Goal: Task Accomplishment & Management: Use online tool/utility

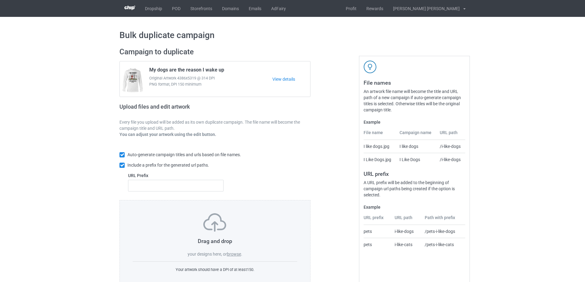
click at [238, 254] on label "browse" at bounding box center [234, 254] width 14 height 5
click at [0, 0] on input "browse" at bounding box center [0, 0] width 0 height 0
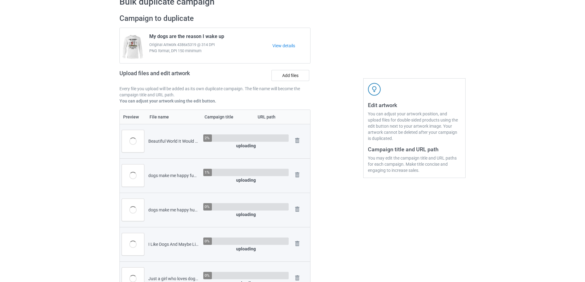
scroll to position [153, 0]
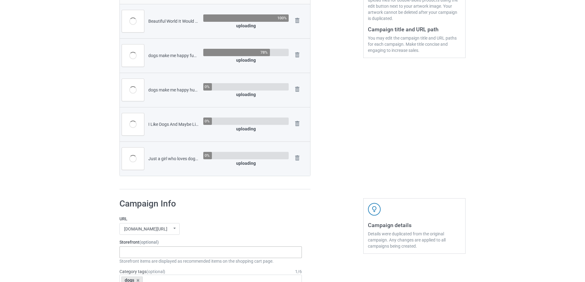
click at [151, 254] on div "Gifts For Hunter 2025 Gifts For Bikers No Hobby [DATE] Hide And Seek World Cham…" at bounding box center [210, 253] width 182 height 12
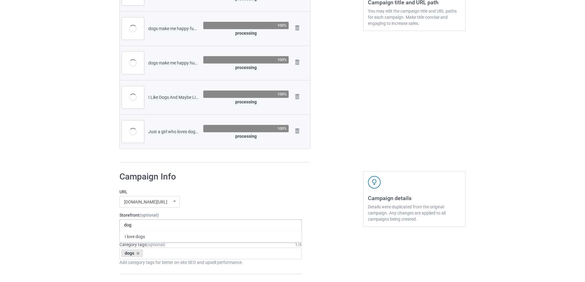
scroll to position [184, 0]
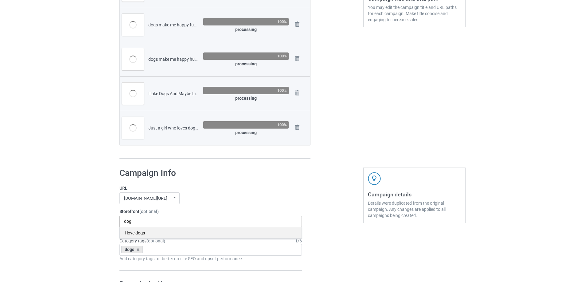
type input "dog"
click at [142, 235] on div "I love dogs" at bounding box center [211, 232] width 182 height 11
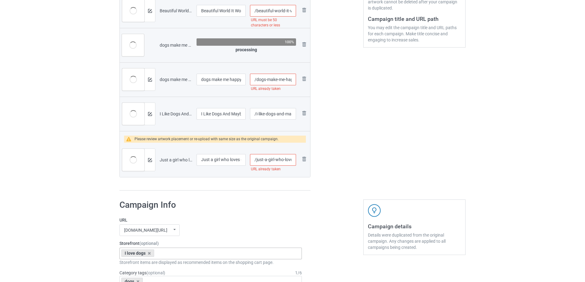
scroll to position [123, 0]
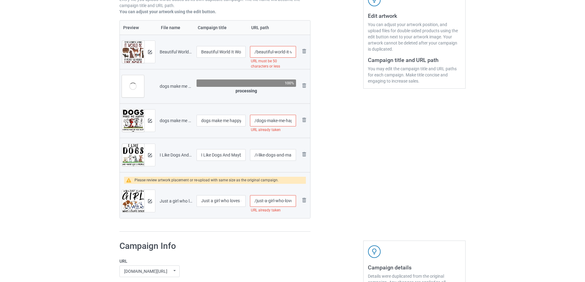
drag, startPoint x: 267, startPoint y: 201, endPoint x: 274, endPoint y: 201, distance: 6.8
click at [267, 201] on input "/just-a-girl-who-loves-dogs" at bounding box center [273, 201] width 46 height 12
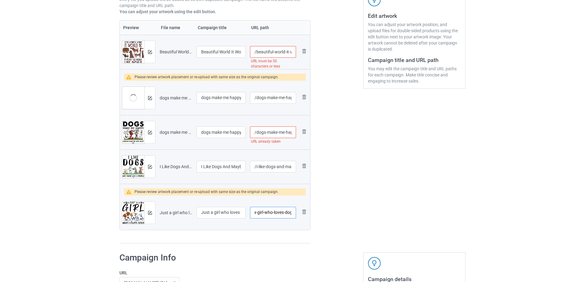
scroll to position [0, 13]
click at [341, 213] on div at bounding box center [337, 84] width 44 height 328
click at [265, 215] on input "/just-a-girl-who-loves-dogs" at bounding box center [273, 213] width 46 height 12
type input "/just-girl-who-loves-dogs"
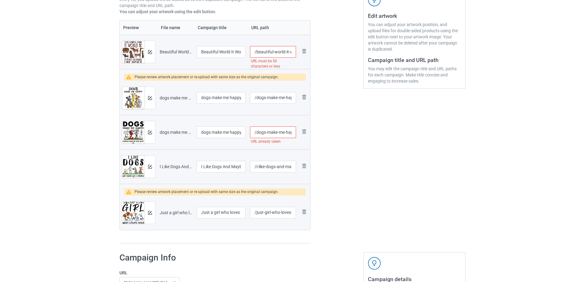
click at [406, 176] on div "Edit artwork You can adjust your artwork position, and upload files for double-…" at bounding box center [414, 84] width 111 height 328
drag, startPoint x: 284, startPoint y: 132, endPoint x: 304, endPoint y: 136, distance: 20.6
click at [304, 136] on tr "Preview and edit artwork dogs make me happy humans make my head hurt.png dogs m…" at bounding box center [215, 132] width 190 height 34
click at [292, 134] on input "/dogs-make-me-happy-humans-make-my-head-hurt" at bounding box center [273, 132] width 46 height 12
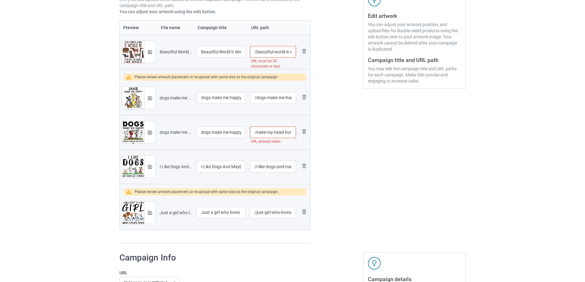
click at [272, 133] on input "/dogs-make-me-happy-humans-make-my-head-hurt" at bounding box center [273, 132] width 46 height 12
type input "/dogs-make-me-happy-humans-make-head-hurt"
click at [383, 161] on div "Edit artwork You can adjust your artwork position, and upload files for double-…" at bounding box center [414, 84] width 111 height 328
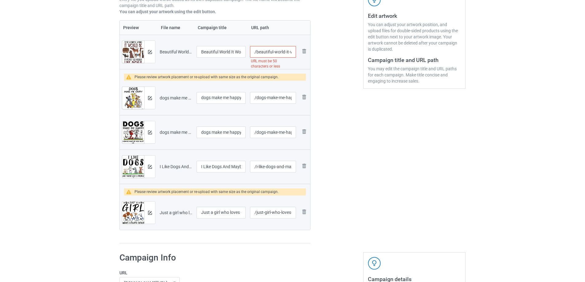
drag, startPoint x: 274, startPoint y: 52, endPoint x: 255, endPoint y: 51, distance: 19.1
click at [255, 51] on input "/beautiful-world-it-would-be-if-people-had-hearts-like-dogs" at bounding box center [273, 52] width 46 height 12
click at [374, 119] on div "Edit artwork You can adjust your artwork position, and upload files for double-…" at bounding box center [414, 84] width 111 height 328
click at [267, 52] on input "/world-it-would-be-if-people-had-hearts-like-dogs" at bounding box center [273, 52] width 46 height 12
click at [267, 54] on input "/world-it-would-be-if-people-had-hearts-like-dogs" at bounding box center [273, 52] width 46 height 12
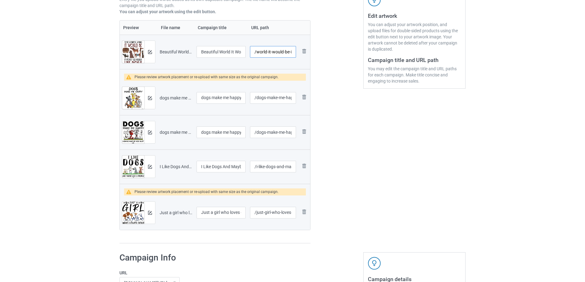
drag, startPoint x: 268, startPoint y: 52, endPoint x: 257, endPoint y: 50, distance: 11.0
click at [257, 50] on input "/world-it-would-be-if-people-had-hearts-like-dogs" at bounding box center [273, 52] width 46 height 12
type input "/it-would-be-if-people-had-hearts-like-dogs"
click at [451, 204] on div "Edit artwork You can adjust your artwork position, and upload files for double-…" at bounding box center [414, 84] width 111 height 328
click at [148, 53] on img at bounding box center [150, 52] width 4 height 4
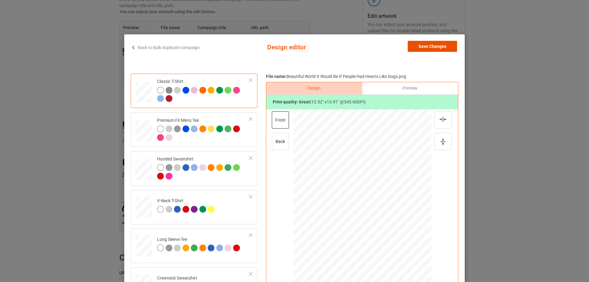
click at [435, 49] on button "Save Changes" at bounding box center [432, 46] width 49 height 11
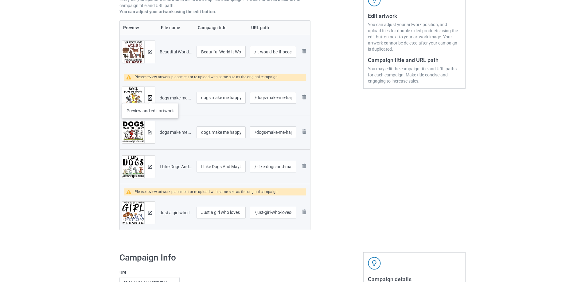
click at [150, 97] on img at bounding box center [150, 98] width 4 height 4
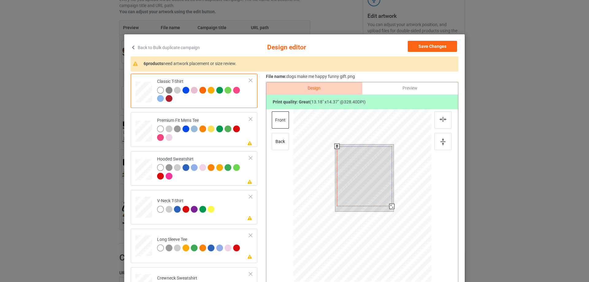
drag, startPoint x: 391, startPoint y: 209, endPoint x: 391, endPoint y: 204, distance: 4.9
click at [391, 204] on div at bounding box center [392, 206] width 5 height 5
click at [378, 171] on div at bounding box center [364, 175] width 55 height 60
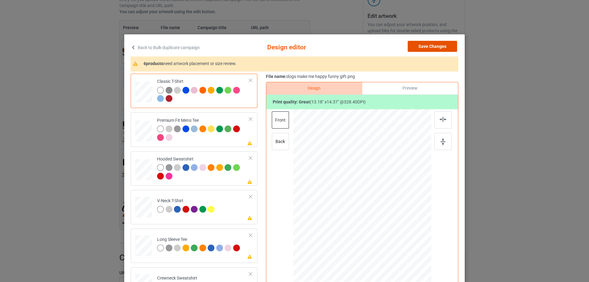
click at [426, 48] on button "Save Changes" at bounding box center [432, 46] width 49 height 11
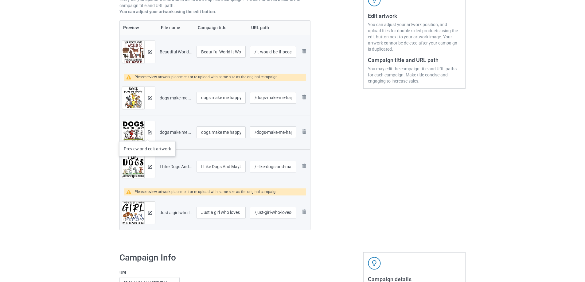
click at [147, 135] on div at bounding box center [149, 132] width 11 height 22
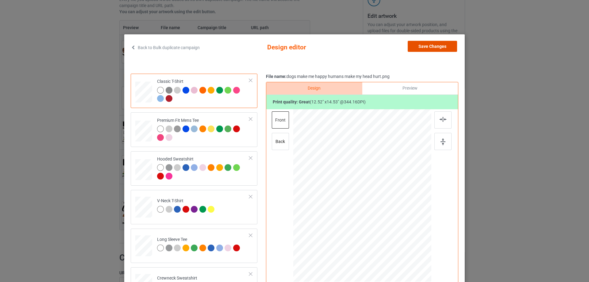
click at [426, 46] on button "Save Changes" at bounding box center [432, 46] width 49 height 11
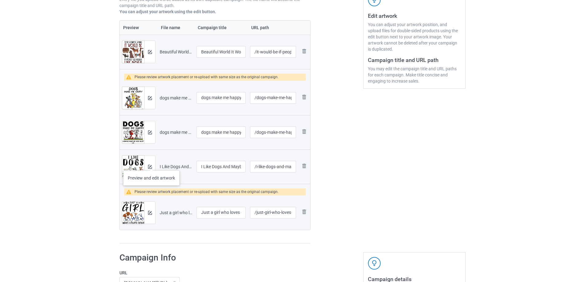
click at [151, 164] on div at bounding box center [149, 167] width 11 height 22
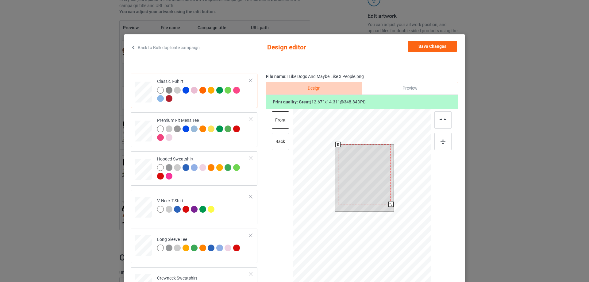
click at [389, 204] on div at bounding box center [391, 204] width 5 height 5
click at [426, 44] on button "Save Changes" at bounding box center [432, 46] width 49 height 11
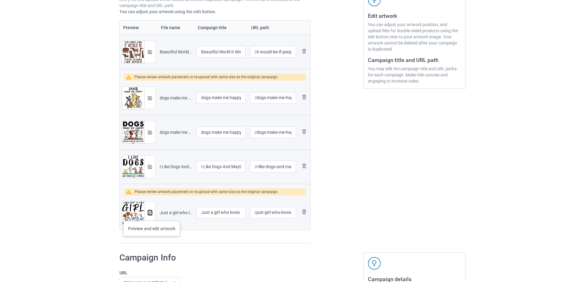
click at [152, 215] on button at bounding box center [150, 212] width 4 height 5
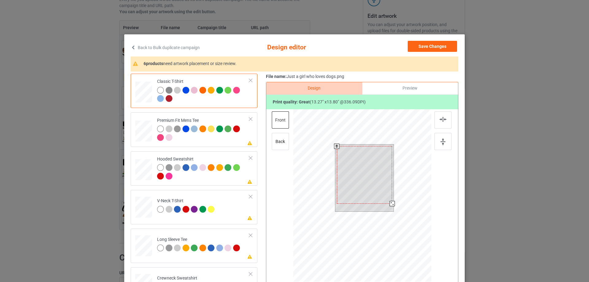
drag, startPoint x: 391, startPoint y: 206, endPoint x: 387, endPoint y: 206, distance: 3.7
click at [390, 206] on div at bounding box center [392, 203] width 5 height 5
click at [370, 174] on div at bounding box center [365, 174] width 56 height 58
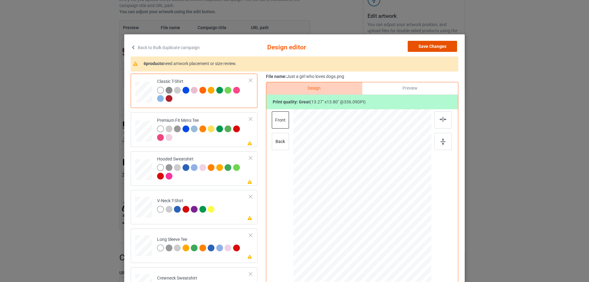
click at [428, 43] on button "Save Changes" at bounding box center [432, 46] width 49 height 11
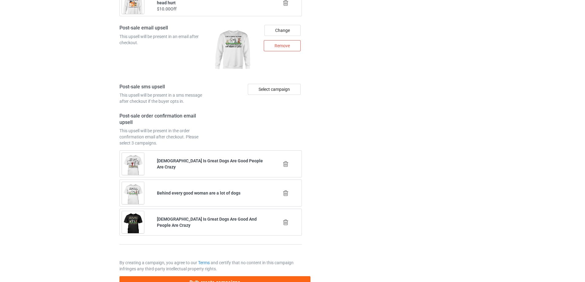
scroll to position [989, 0]
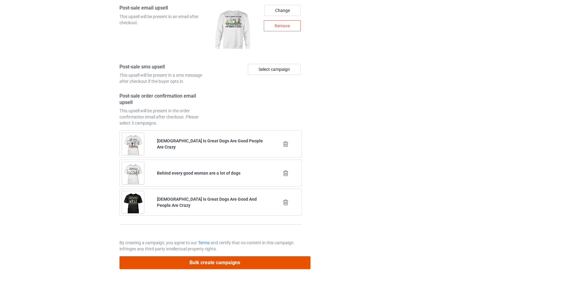
click at [196, 265] on button "Bulk create campaigns" at bounding box center [214, 262] width 191 height 13
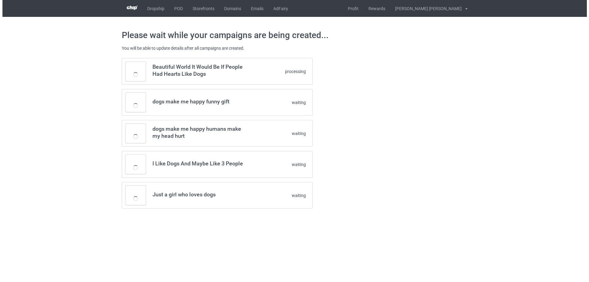
scroll to position [0, 0]
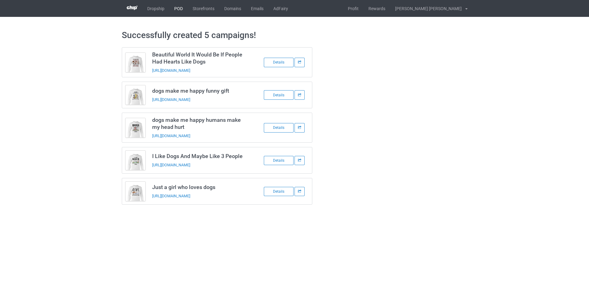
click at [183, 7] on link "POD" at bounding box center [178, 8] width 18 height 17
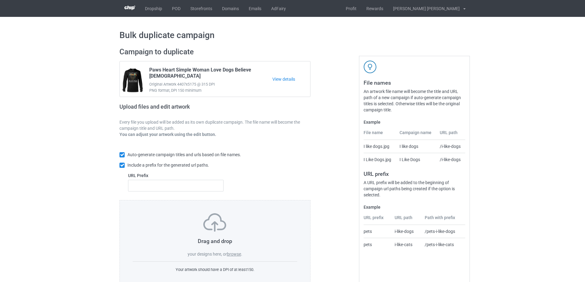
click at [237, 254] on label "browse" at bounding box center [234, 254] width 14 height 5
click at [0, 0] on input "browse" at bounding box center [0, 0] width 0 height 0
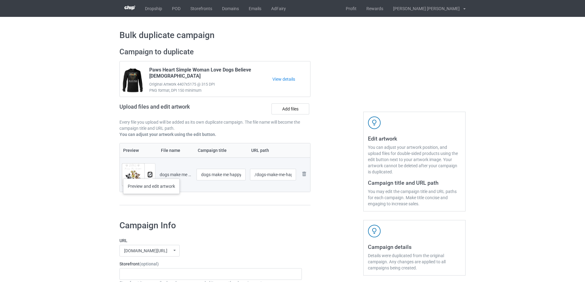
click at [151, 173] on button at bounding box center [150, 174] width 4 height 5
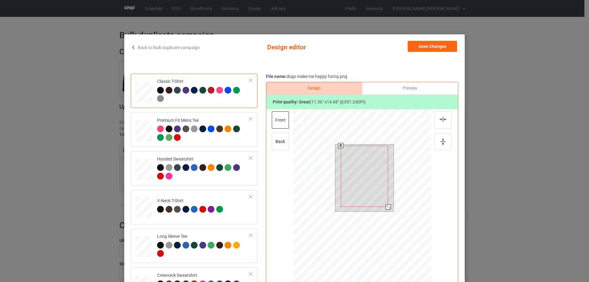
click at [386, 207] on div at bounding box center [388, 206] width 5 height 5
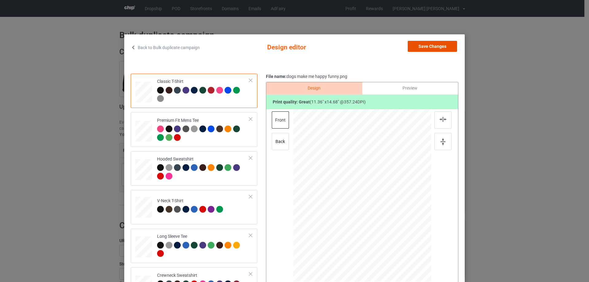
click at [421, 50] on button "Save Changes" at bounding box center [432, 46] width 49 height 11
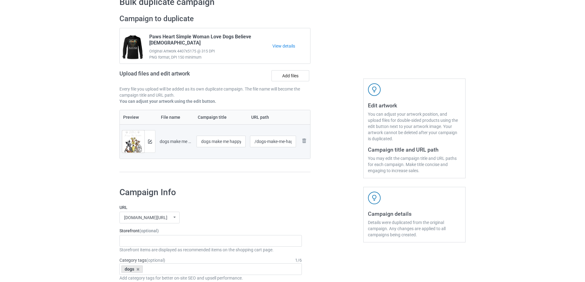
scroll to position [92, 0]
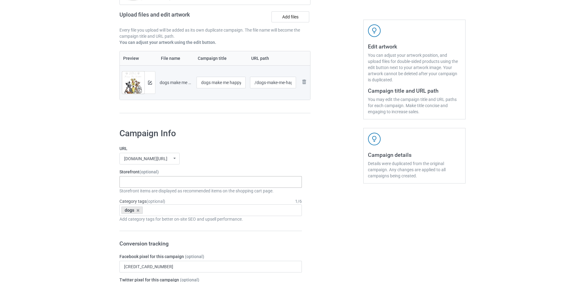
click at [169, 184] on div "Gifts For Hunter 2025 Gifts For Bikers No Hobby [DATE] Hide And Seek World Cham…" at bounding box center [210, 182] width 182 height 12
type input "dogs"
click at [165, 194] on div "I love dogs" at bounding box center [211, 193] width 182 height 11
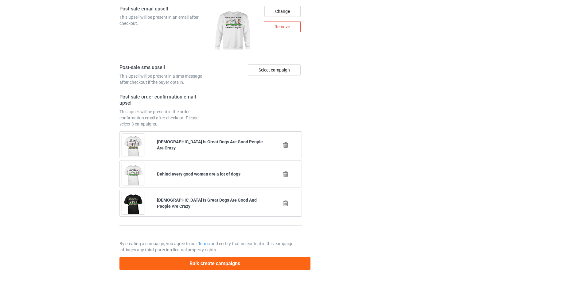
scroll to position [834, 0]
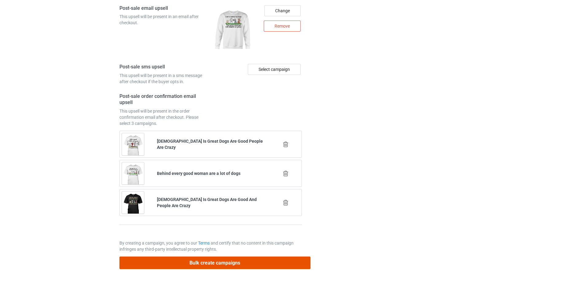
click at [210, 263] on button "Bulk create campaigns" at bounding box center [214, 263] width 191 height 13
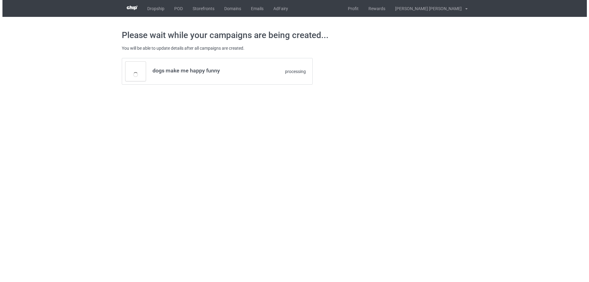
scroll to position [0, 0]
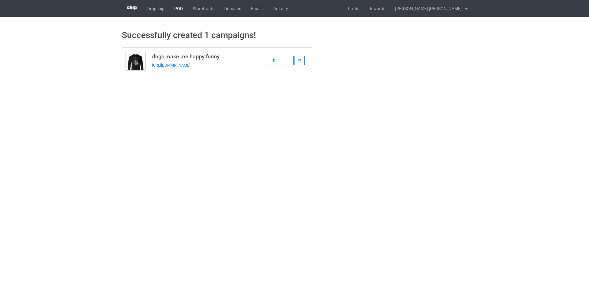
click at [174, 8] on link "POD" at bounding box center [178, 8] width 18 height 17
